Goal: Task Accomplishment & Management: Manage account settings

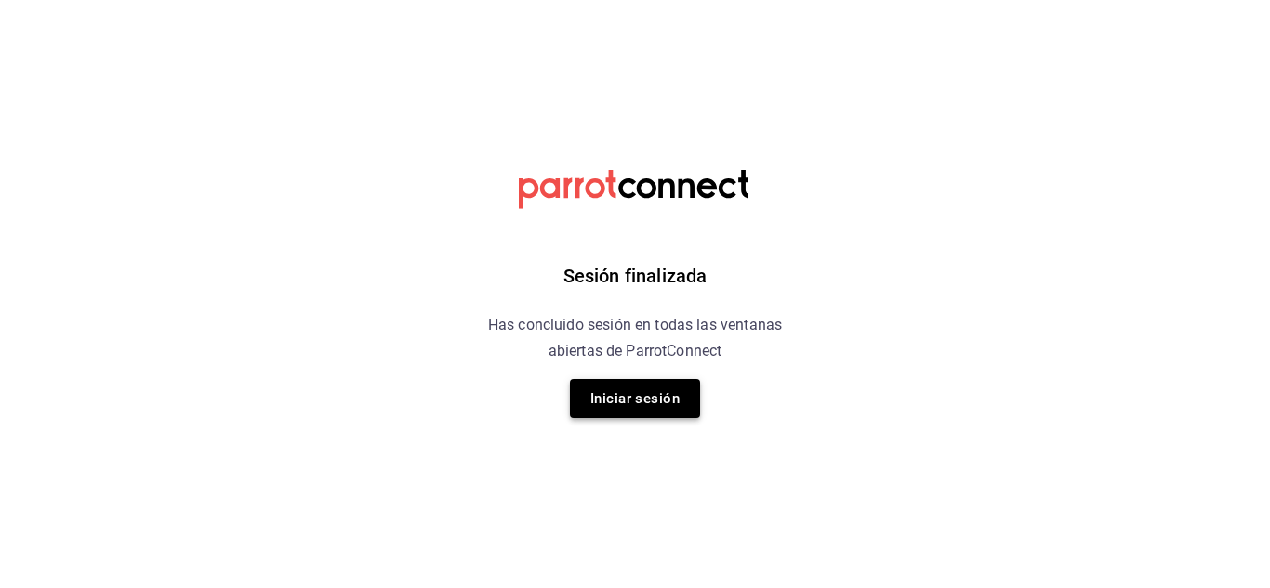
click at [651, 393] on button "Iniciar sesión" at bounding box center [635, 398] width 130 height 39
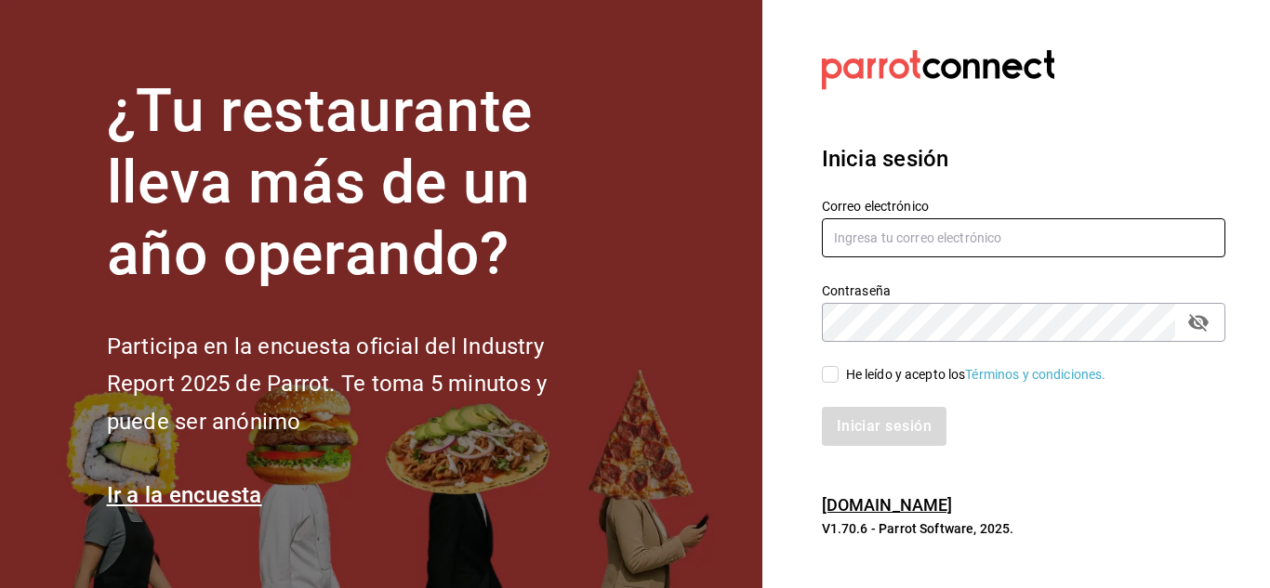
type input "mochomos.arcos@grupocosteno.com"
